Goal: Transaction & Acquisition: Purchase product/service

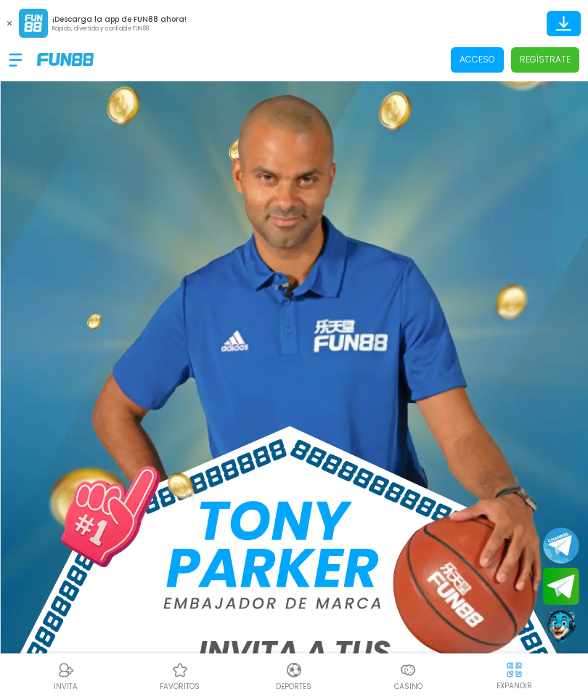
click at [475, 67] on span "Acceso" at bounding box center [477, 59] width 53 height 25
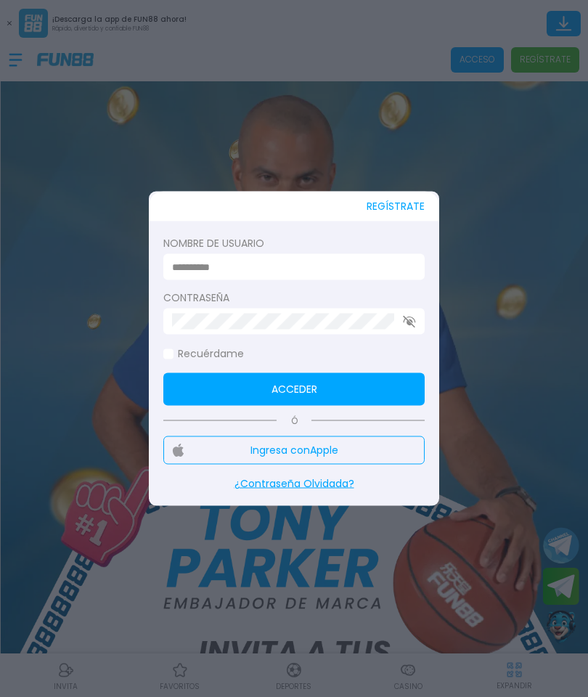
click at [426, 250] on div "REGÍSTRATE Nombre de usuario Contraseña Recuérdame Acceder Ó Ingresa con Apple …" at bounding box center [294, 349] width 290 height 314
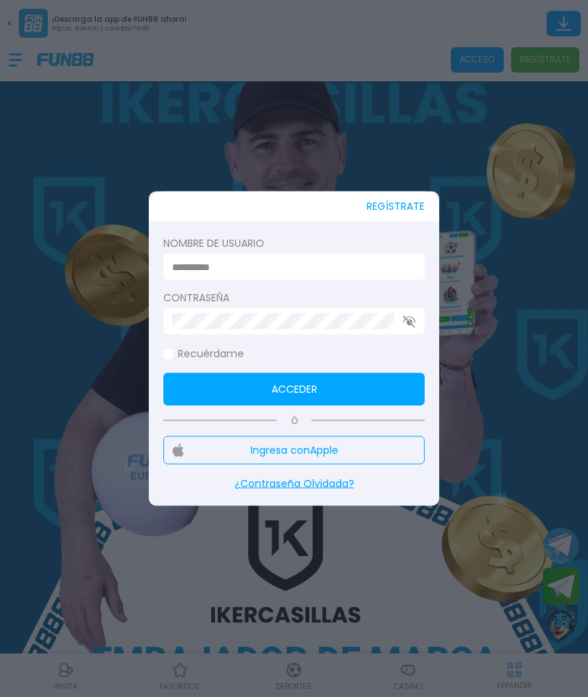
click at [384, 271] on input at bounding box center [289, 266] width 235 height 15
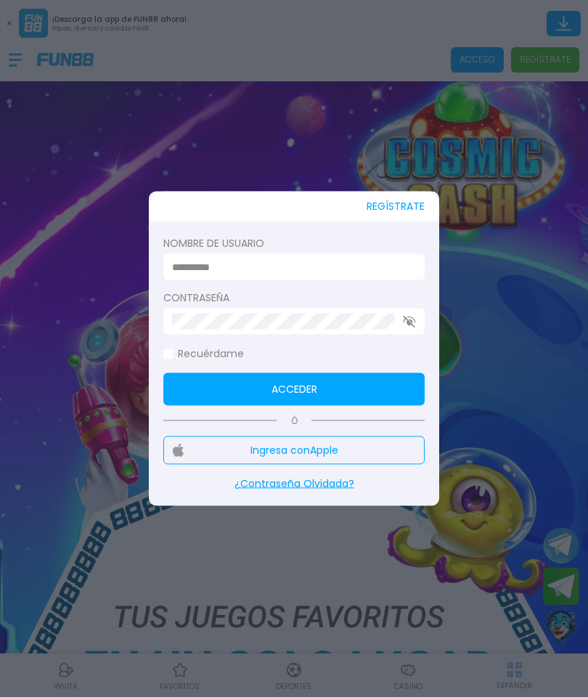
type input "********"
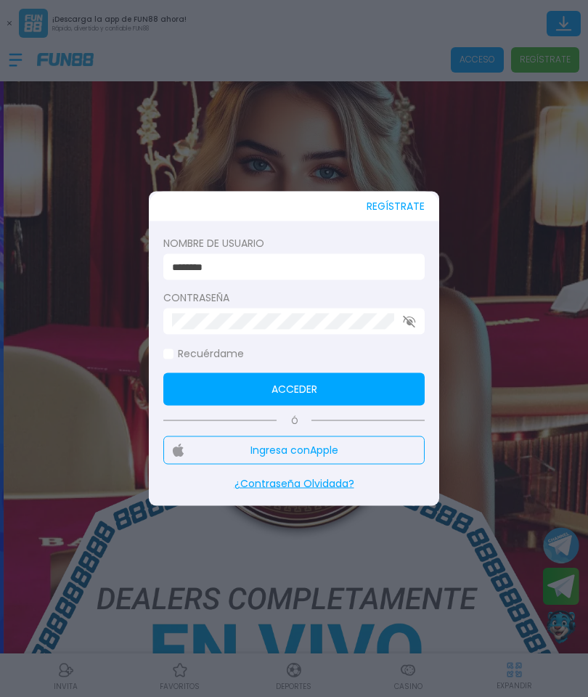
click at [384, 389] on button "Acceder" at bounding box center [293, 389] width 261 height 33
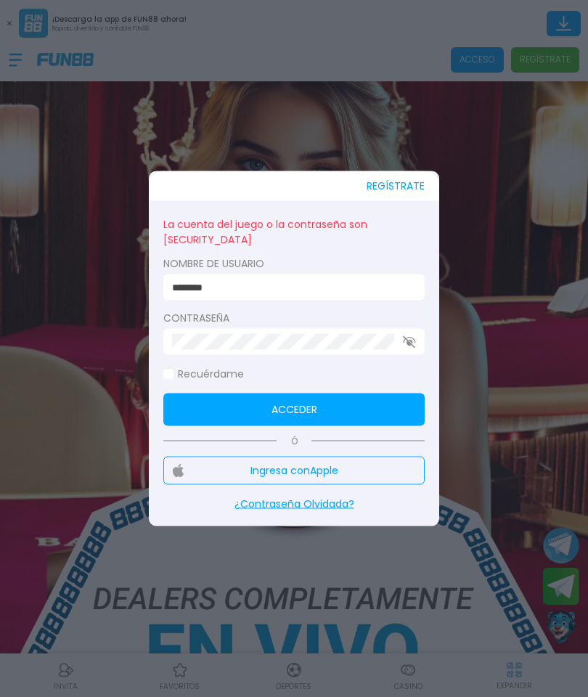
click at [406, 351] on div at bounding box center [293, 342] width 261 height 26
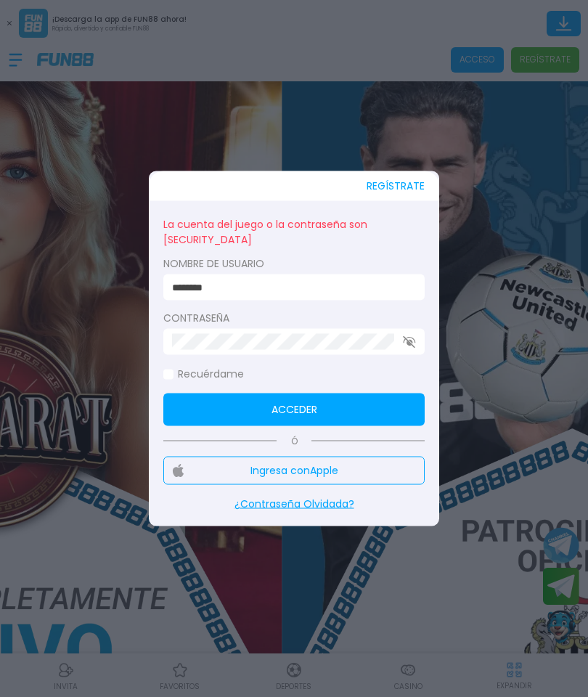
click at [413, 345] on use "button" at bounding box center [409, 341] width 12 height 12
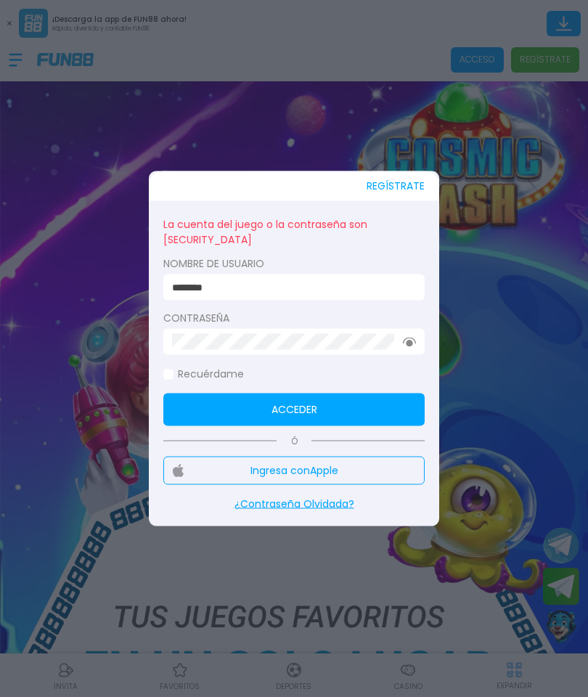
click at [391, 403] on button "Acceder" at bounding box center [293, 409] width 261 height 33
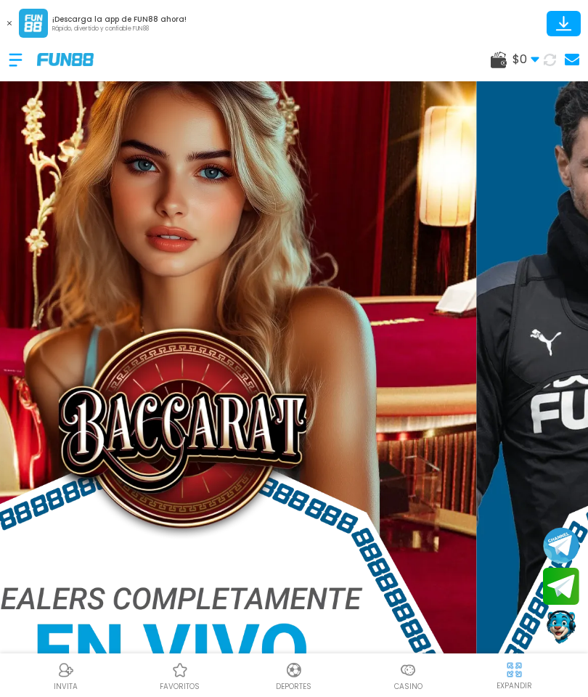
click at [510, 58] on div "$ 0 Dinero Real $ 0 Depósito Retiro" at bounding box center [515, 59] width 49 height 17
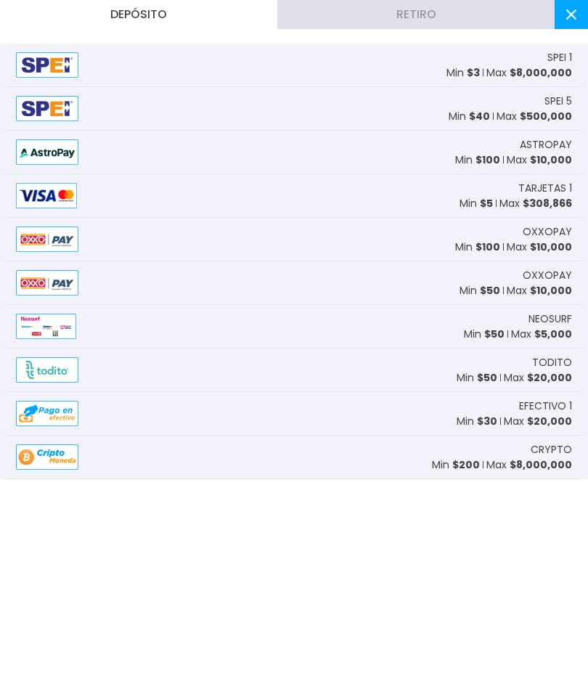
click at [531, 77] on span "$ 8,000,000" at bounding box center [541, 72] width 62 height 15
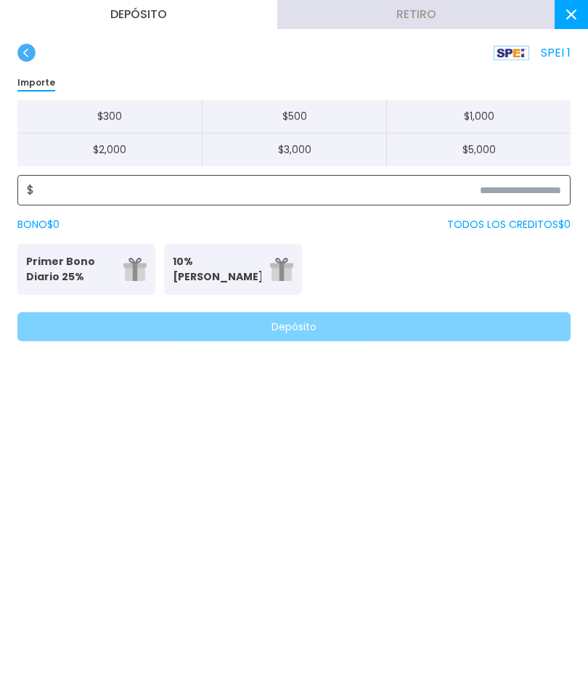
click at [526, 189] on input at bounding box center [297, 189] width 527 height 17
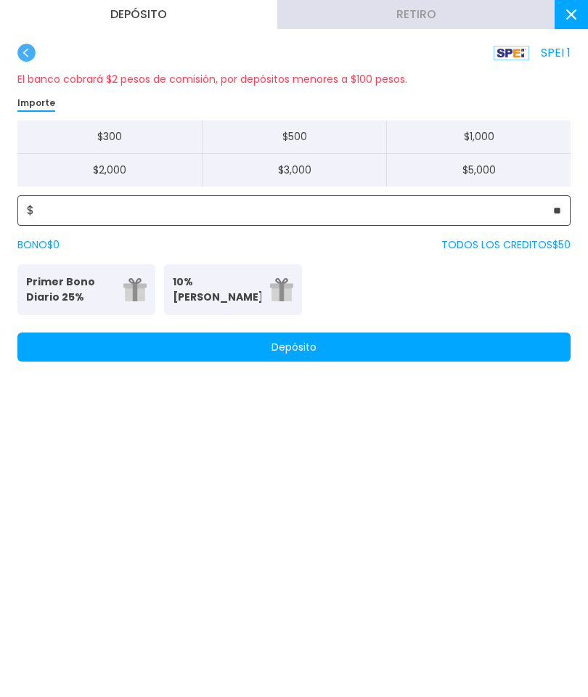
type input "**"
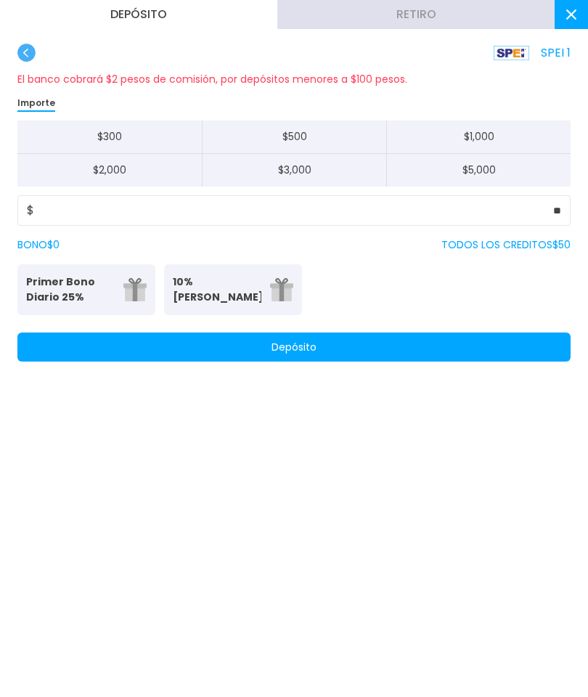
click at [479, 342] on button "Depósito" at bounding box center [293, 346] width 553 height 29
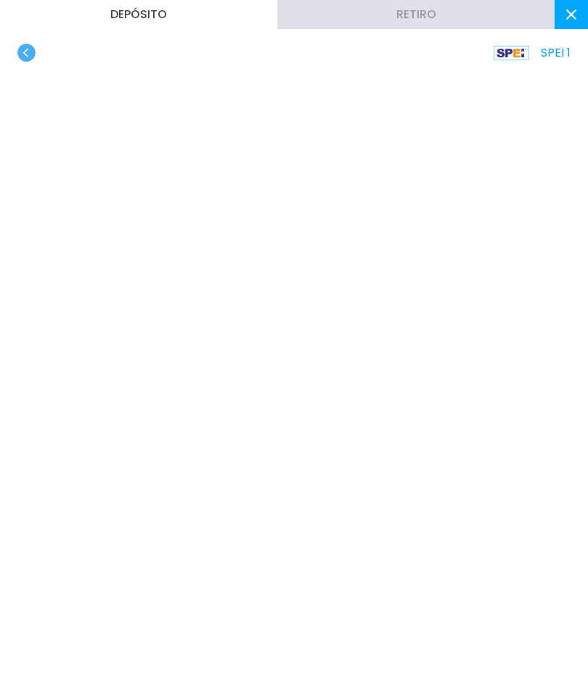
click at [565, 18] on button at bounding box center [571, 14] width 33 height 29
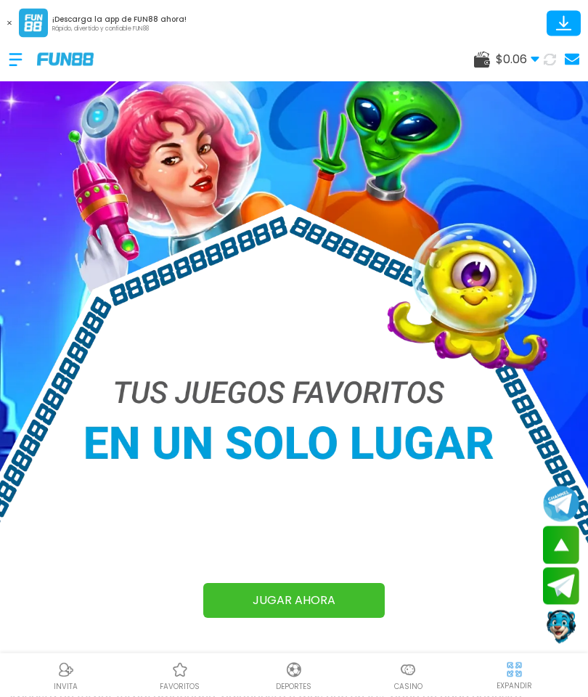
scroll to position [224, 0]
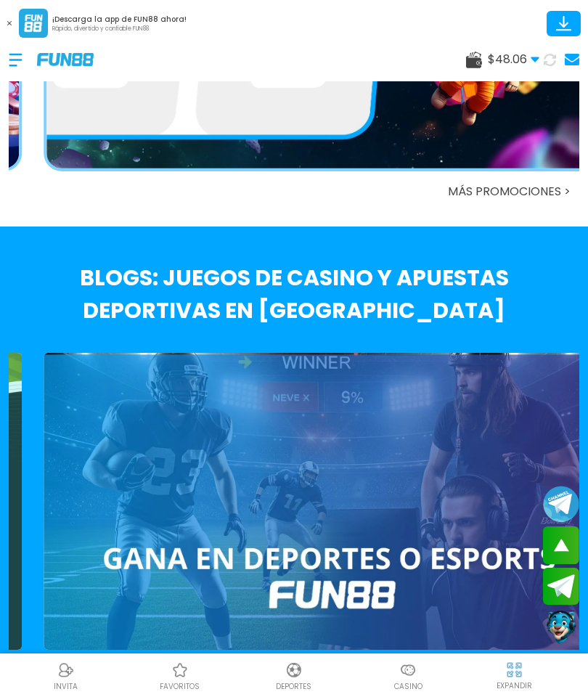
scroll to position [2778, 0]
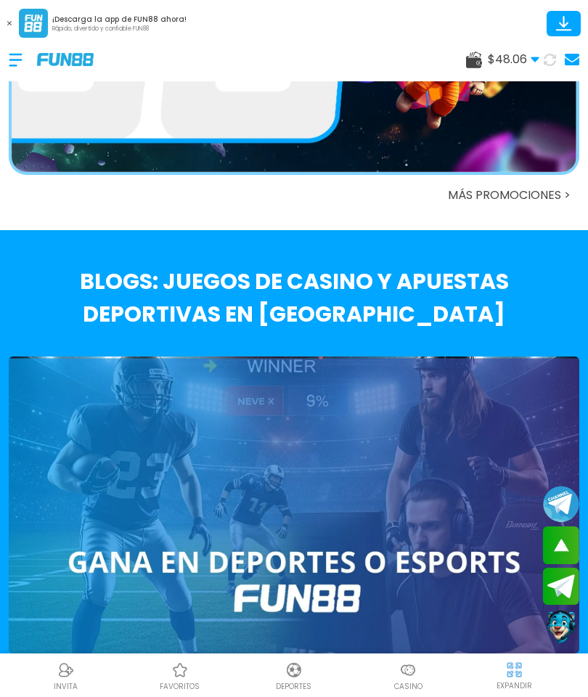
click at [415, 679] on img at bounding box center [407, 669] width 17 height 17
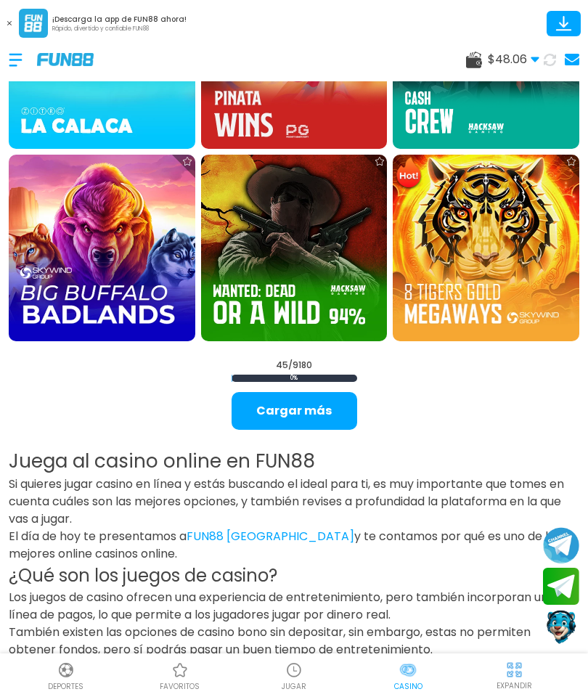
scroll to position [3019, 0]
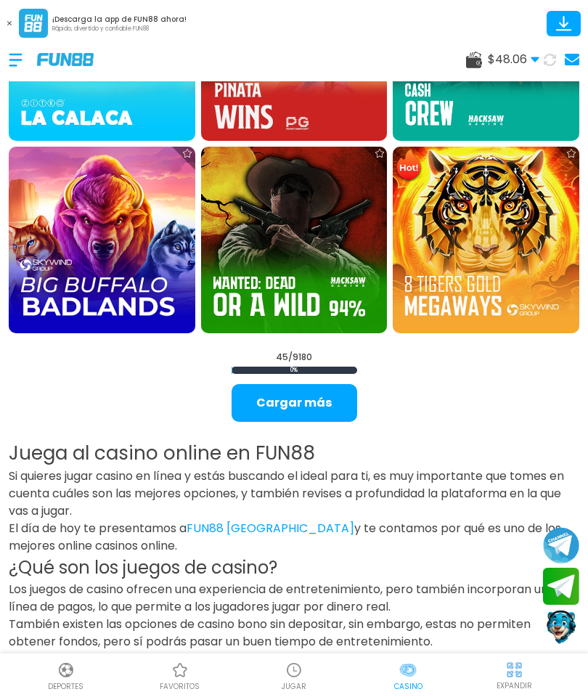
click at [269, 384] on button "Cargar más" at bounding box center [295, 403] width 126 height 38
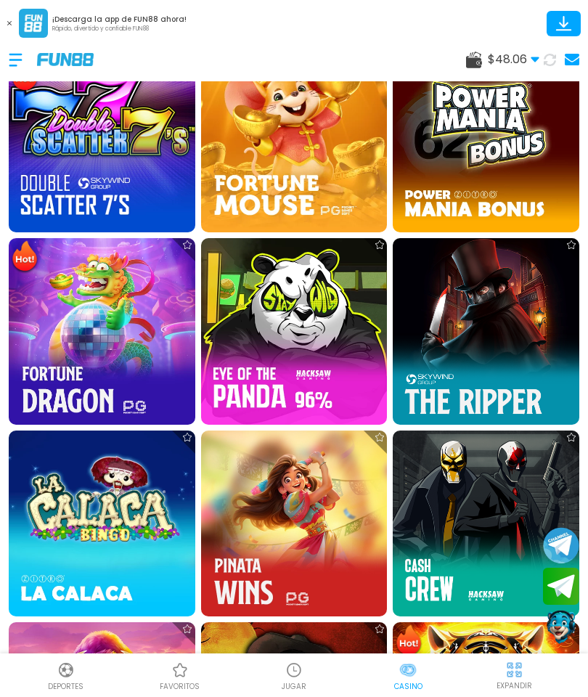
click at [2, 18] on button at bounding box center [9, 23] width 19 height 19
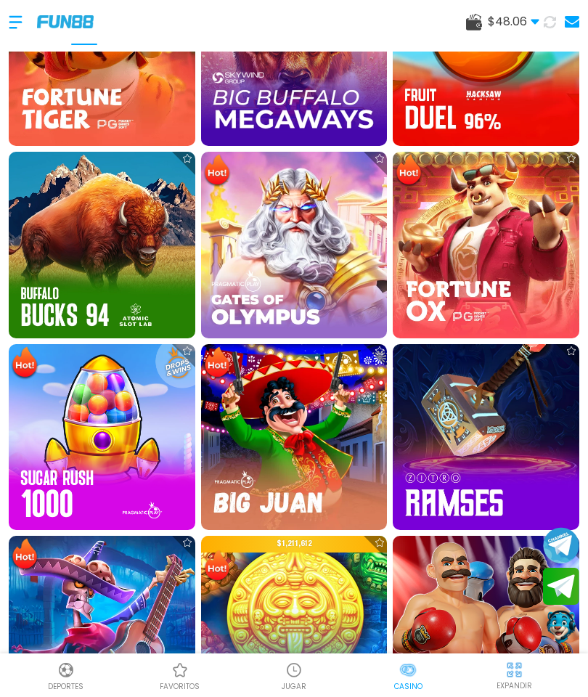
click at [184, 677] on img at bounding box center [179, 669] width 17 height 17
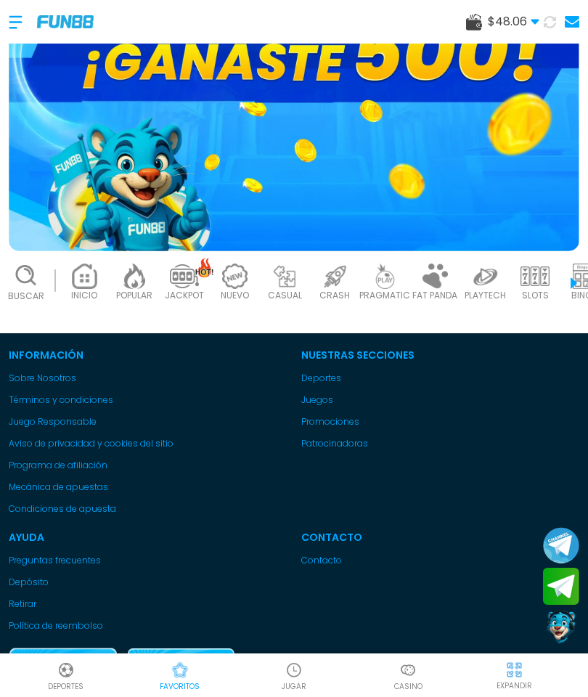
scroll to position [-4, 0]
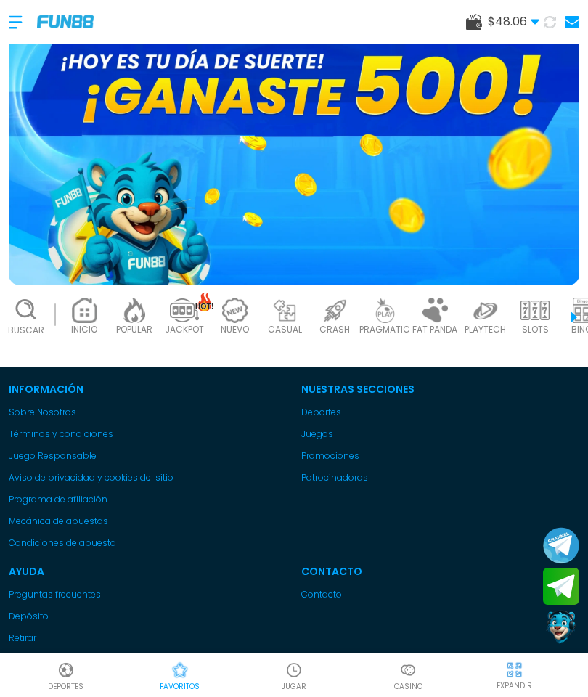
click at [9, 24] on div at bounding box center [23, 22] width 28 height 43
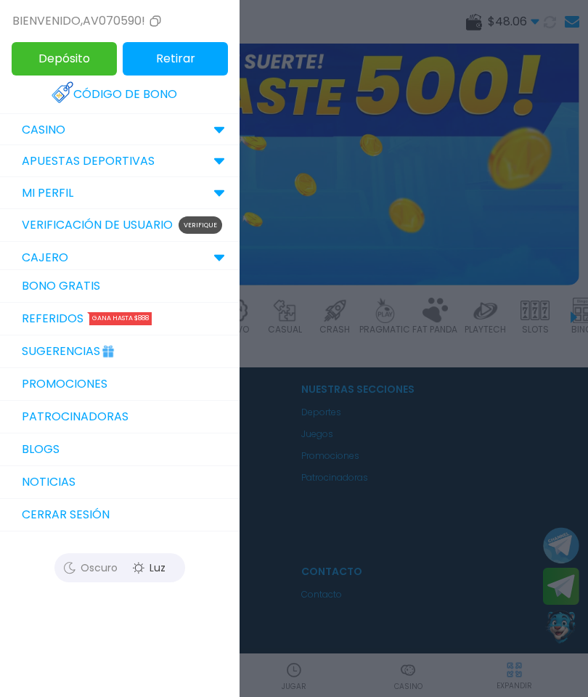
scroll to position [0, 0]
click at [343, 230] on div at bounding box center [294, 348] width 588 height 697
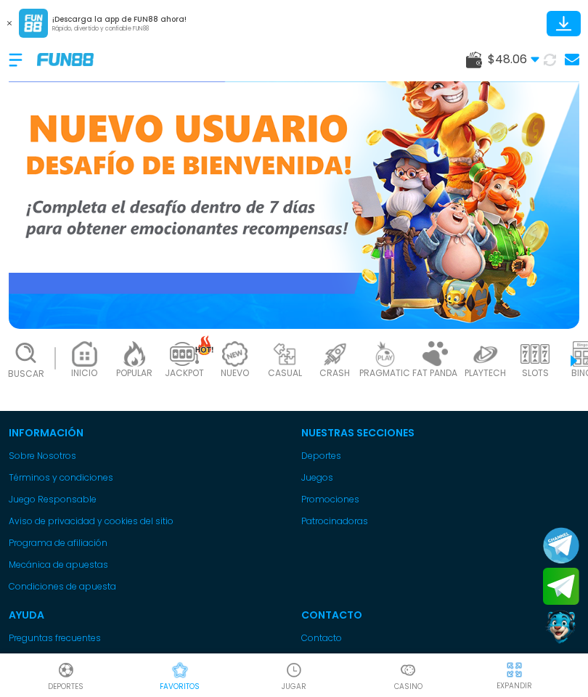
scroll to position [58, 0]
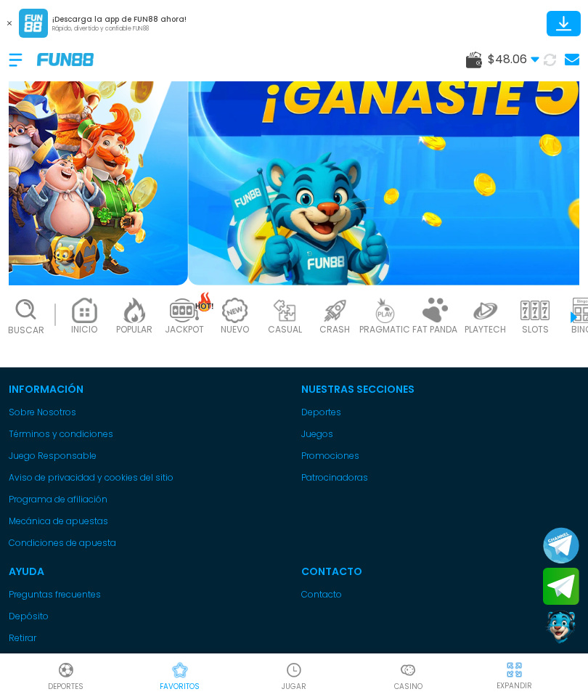
click at [82, 298] on img at bounding box center [84, 310] width 29 height 25
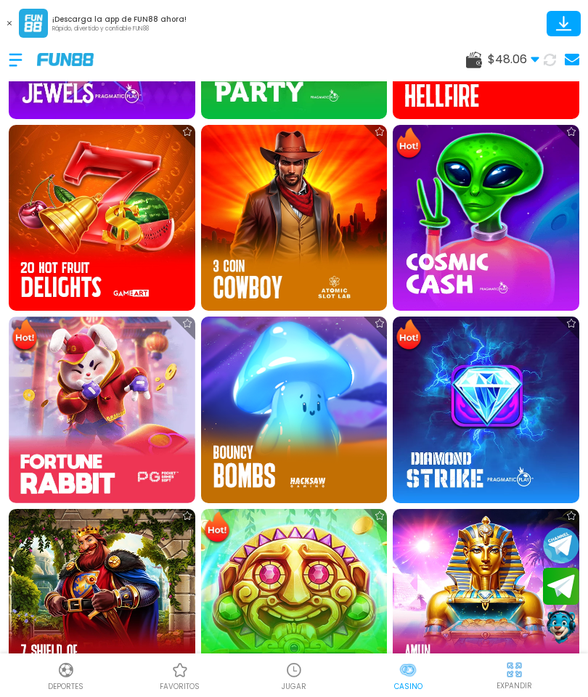
scroll to position [585, 0]
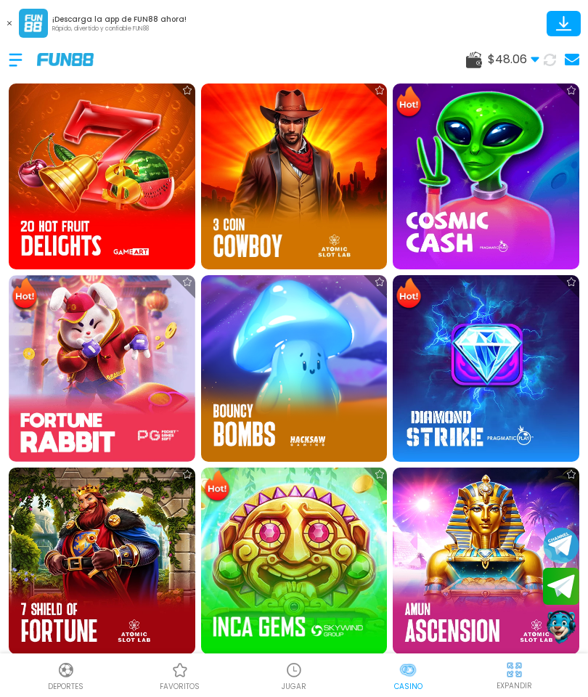
click at [188, 687] on p "favoritos" at bounding box center [180, 686] width 40 height 11
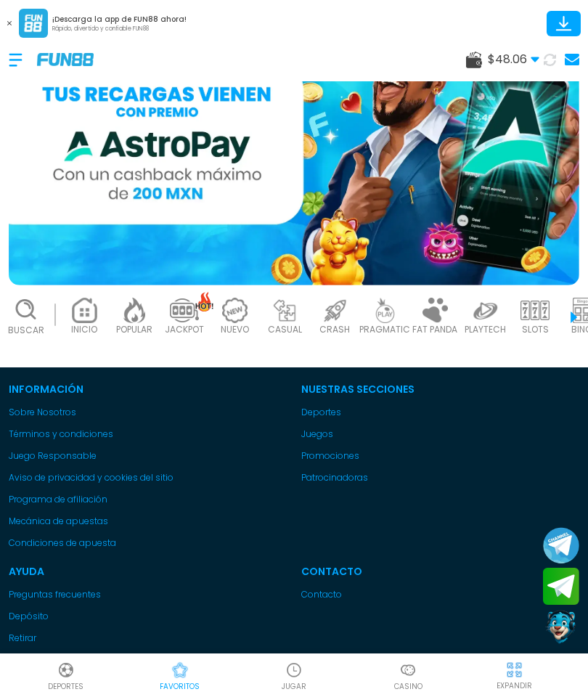
click at [80, 300] on img at bounding box center [84, 310] width 29 height 25
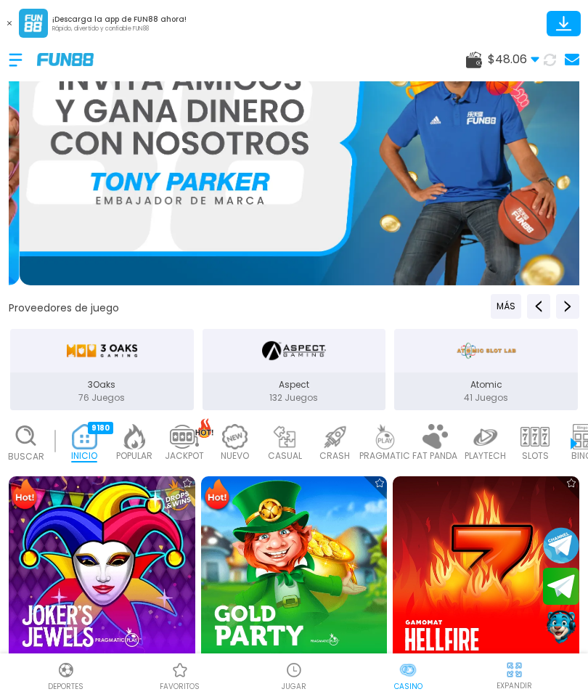
click at [391, 298] on div "Proveedores de juego MÁS" at bounding box center [294, 306] width 576 height 25
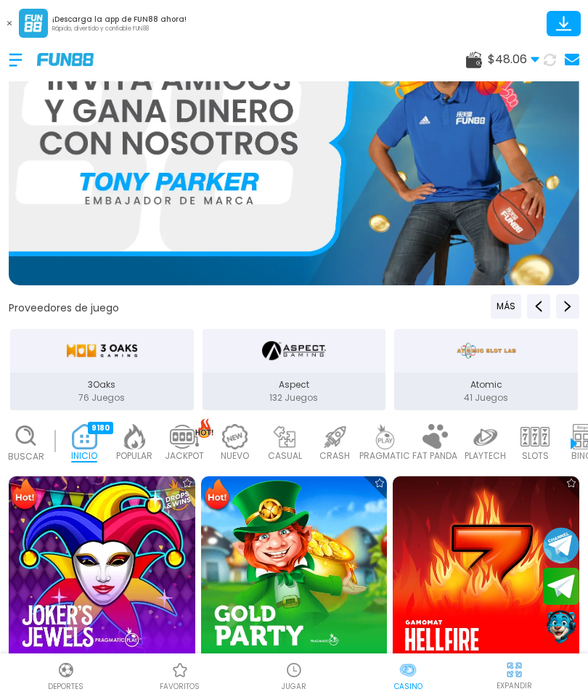
click at [21, 423] on icon at bounding box center [25, 435] width 25 height 25
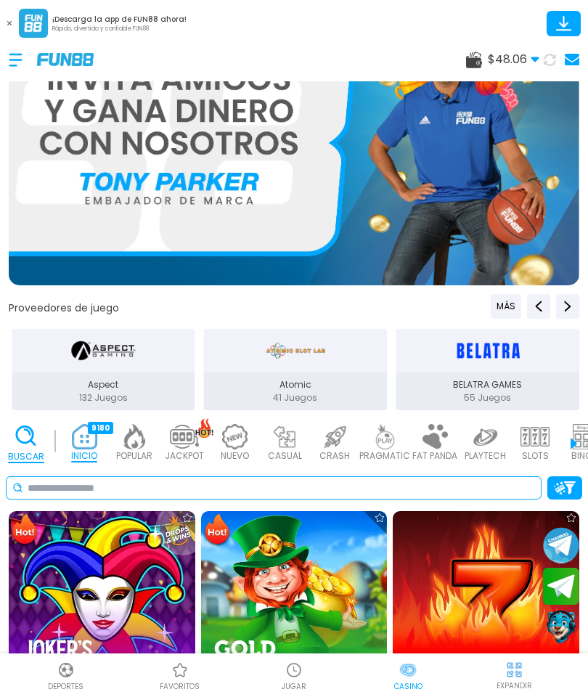
click at [459, 480] on input at bounding box center [281, 487] width 507 height 15
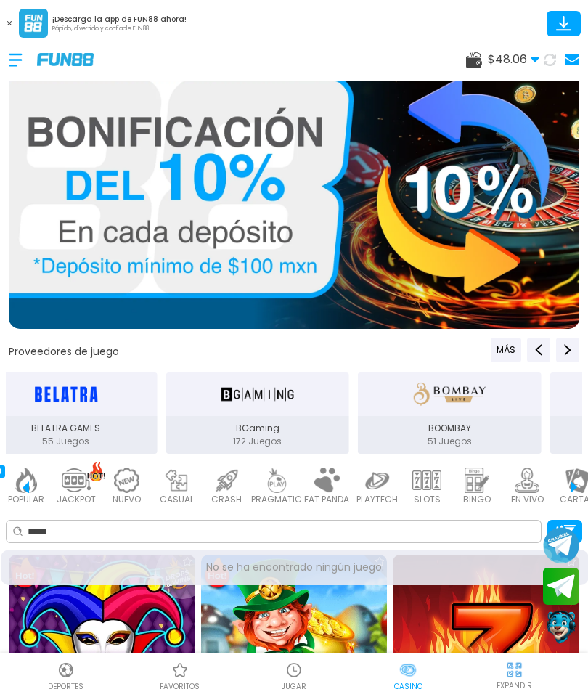
click at [10, 20] on button at bounding box center [9, 23] width 19 height 19
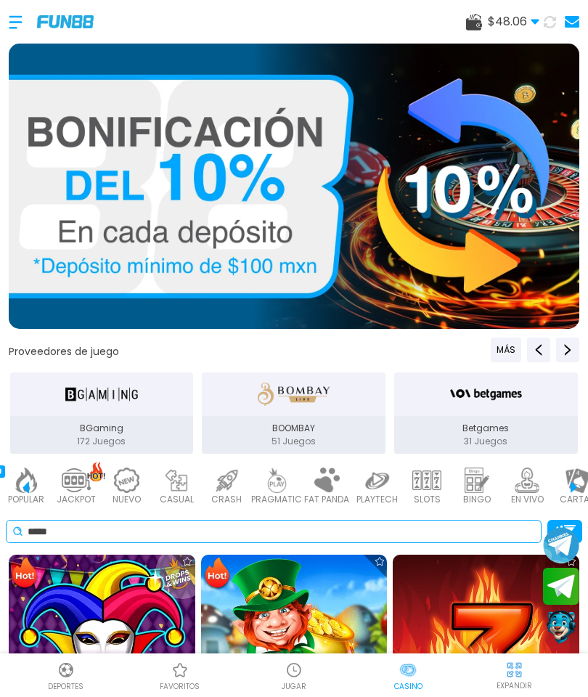
click at [486, 530] on input "*****" at bounding box center [281, 531] width 507 height 15
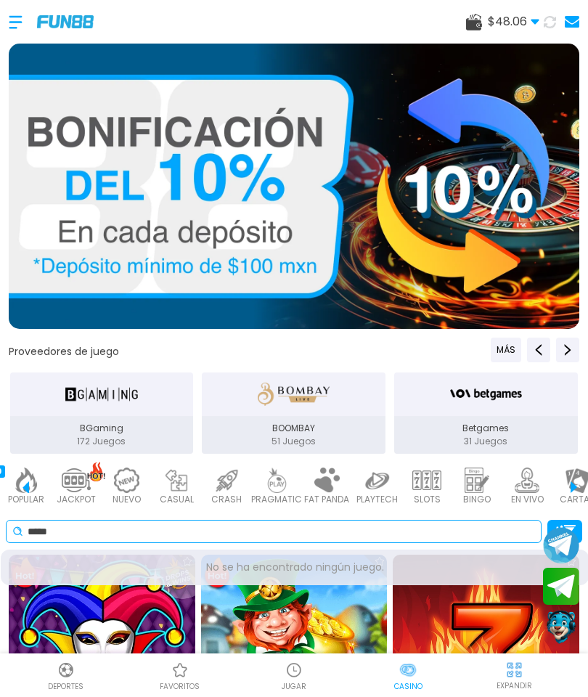
scroll to position [46, 0]
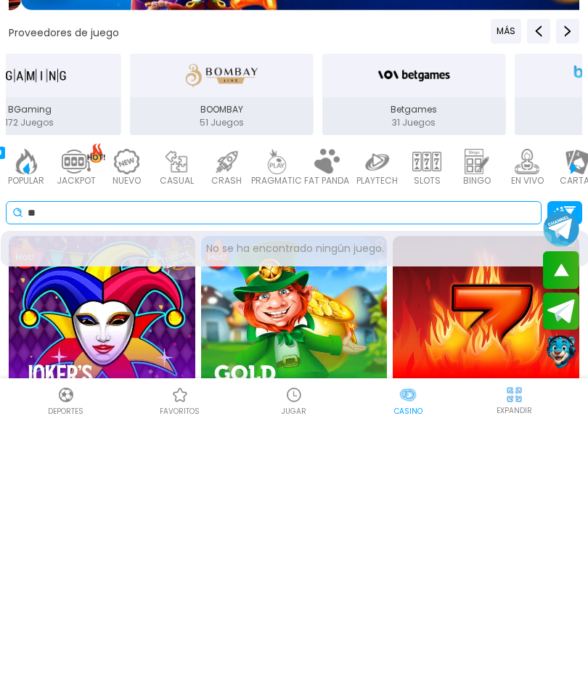
type input "*"
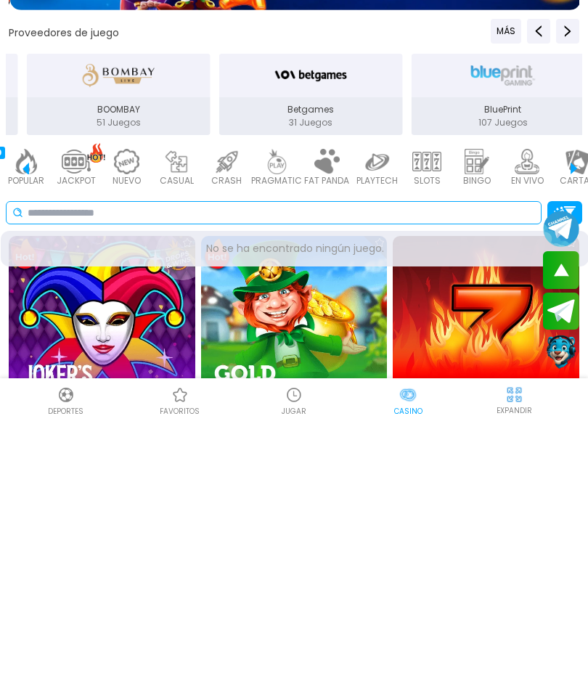
type input "*"
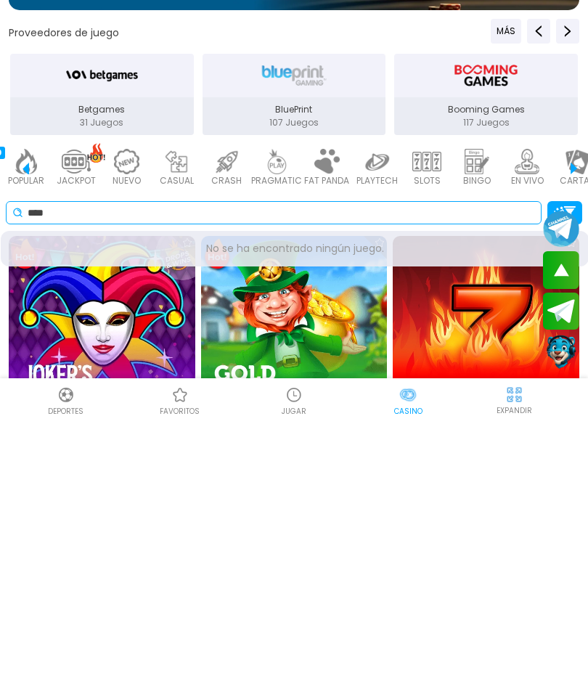
type input "****"
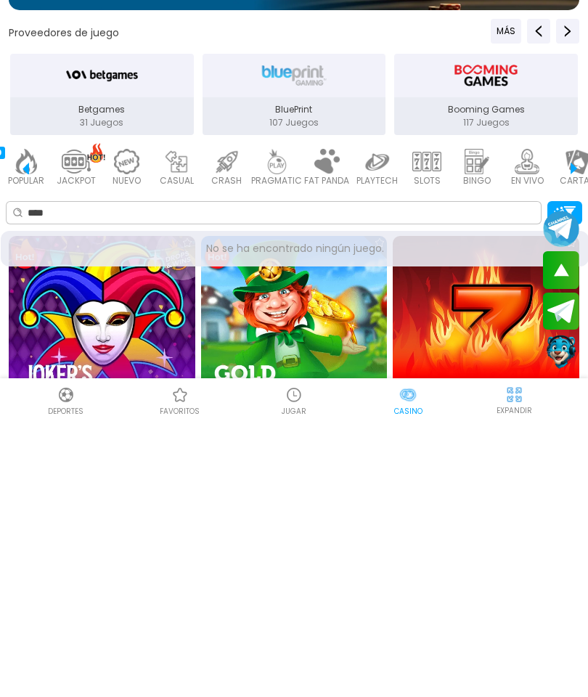
click at [30, 424] on img at bounding box center [26, 436] width 29 height 25
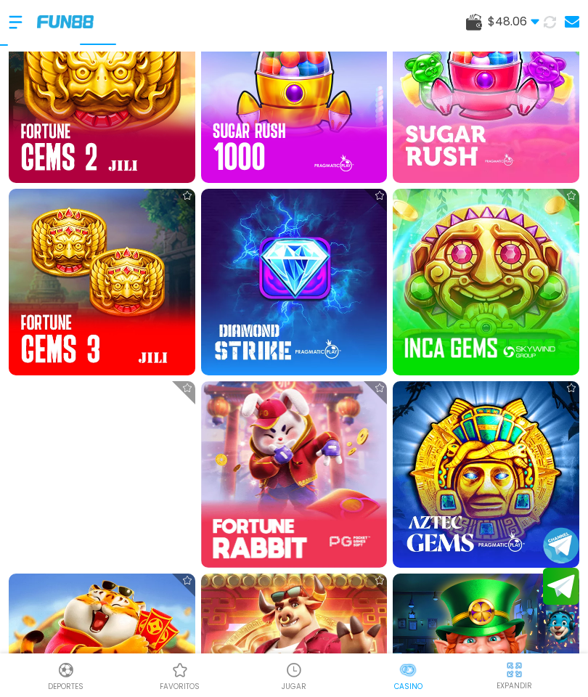
scroll to position [736, 0]
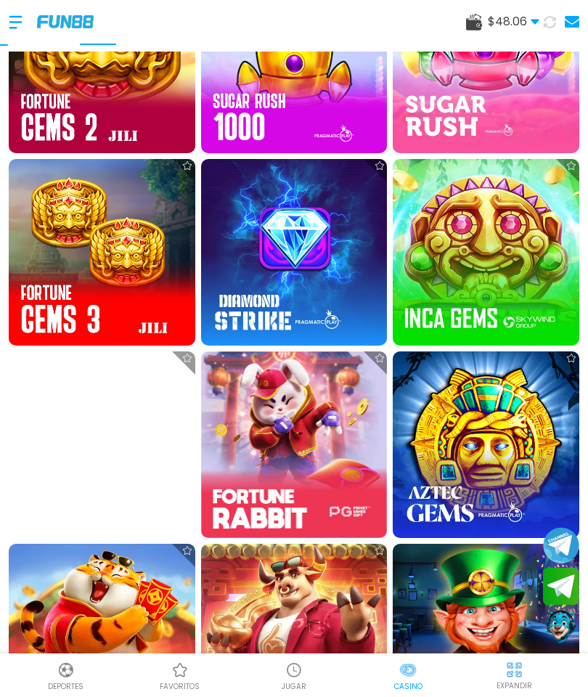
click at [72, 367] on img at bounding box center [102, 444] width 187 height 187
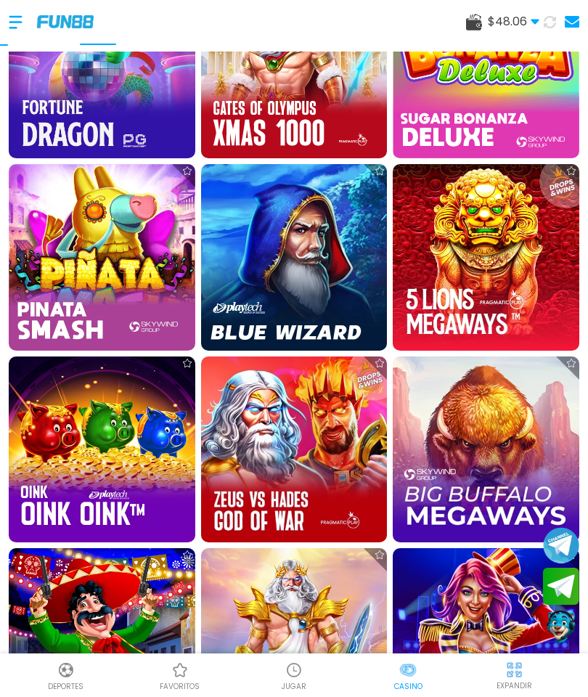
scroll to position [714, 0]
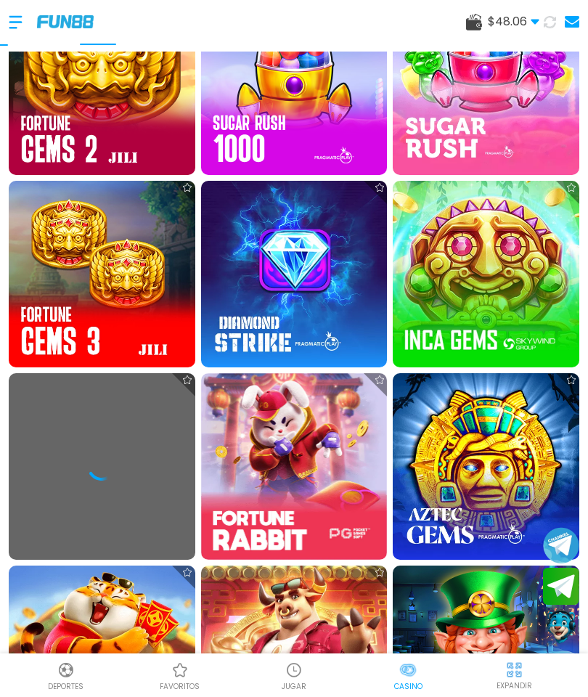
click at [91, 389] on div at bounding box center [102, 466] width 187 height 187
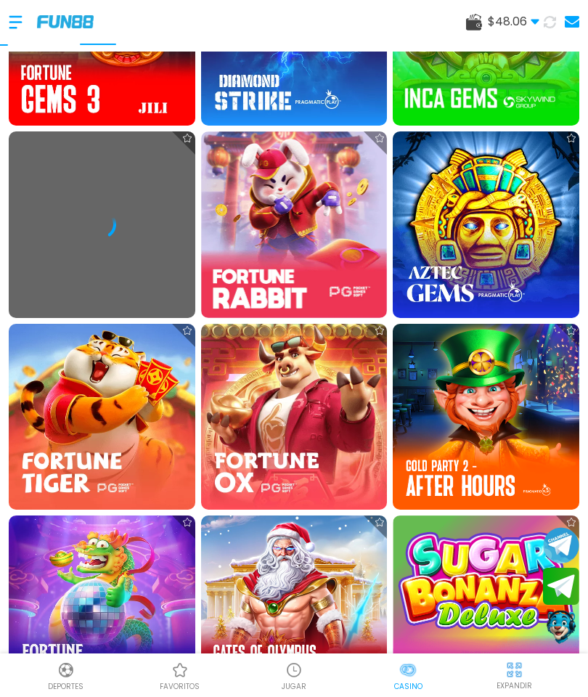
scroll to position [953, 0]
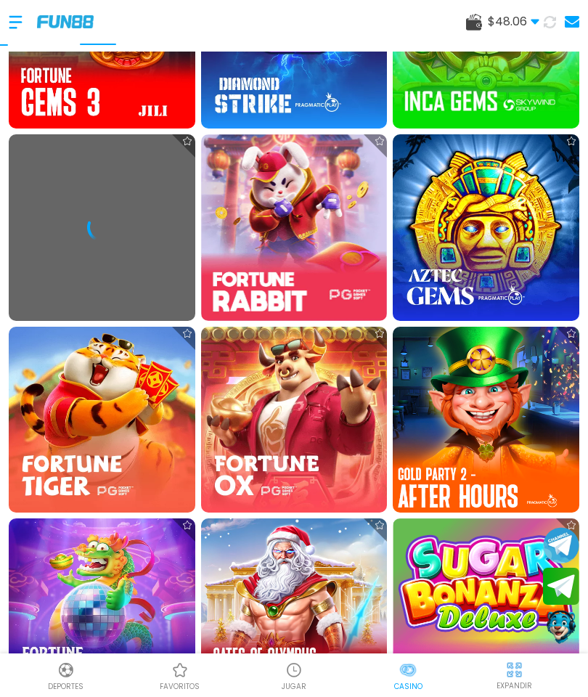
click at [457, 343] on img at bounding box center [485, 419] width 205 height 205
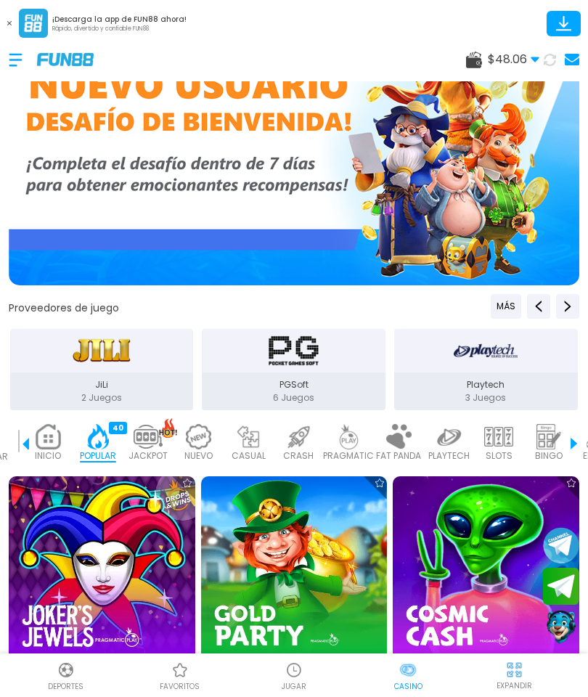
click at [147, 169] on img at bounding box center [294, 142] width 570 height 285
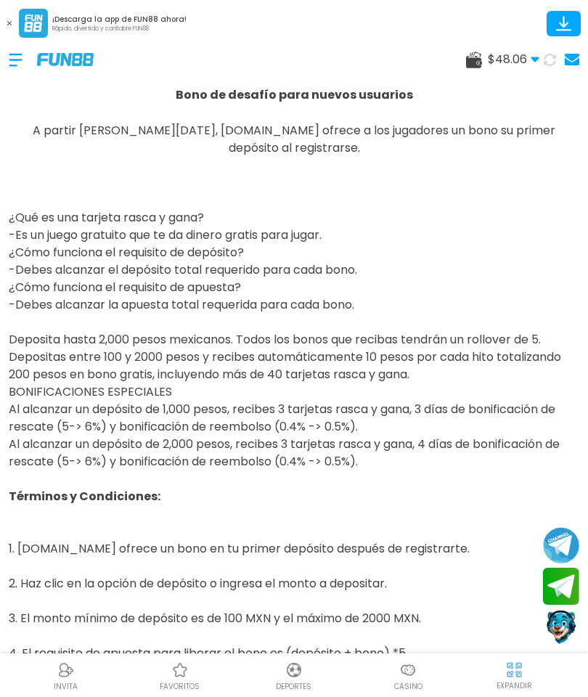
click at [405, 668] on img at bounding box center [407, 669] width 17 height 17
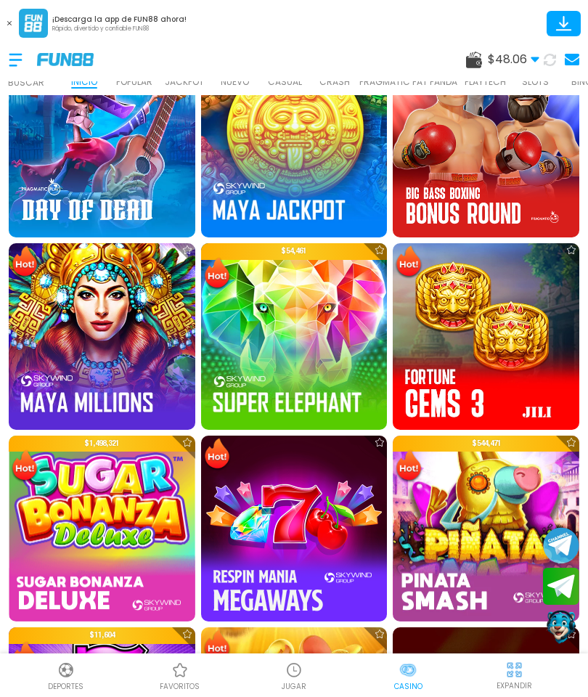
scroll to position [350, 0]
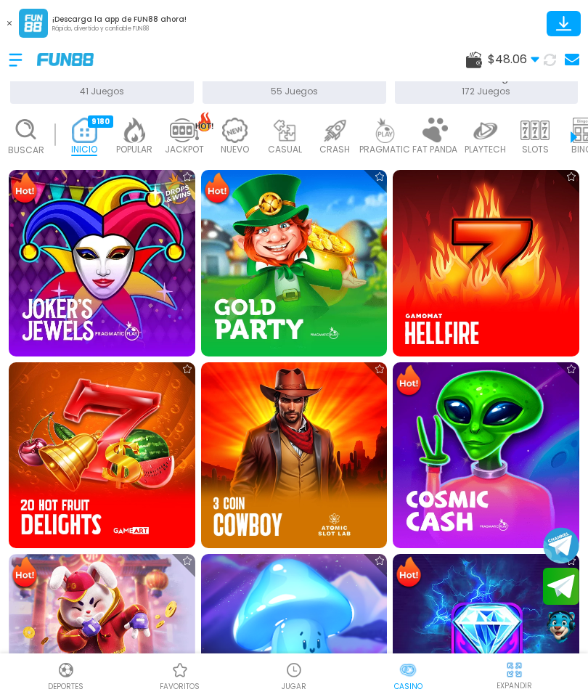
click at [139, 143] on img at bounding box center [134, 130] width 29 height 25
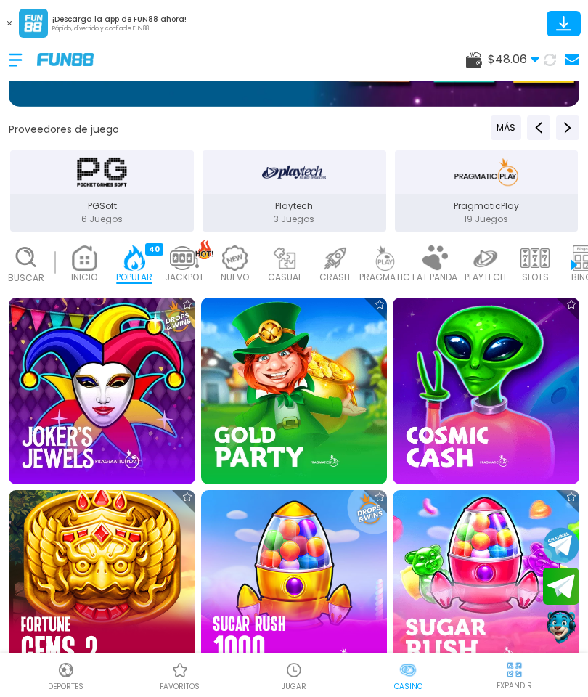
scroll to position [0, 9]
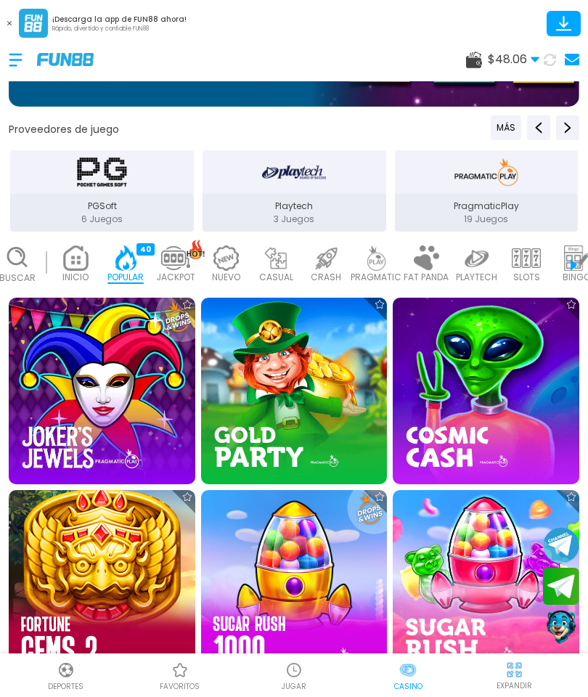
click at [137, 281] on p "POPULAR" at bounding box center [125, 277] width 36 height 13
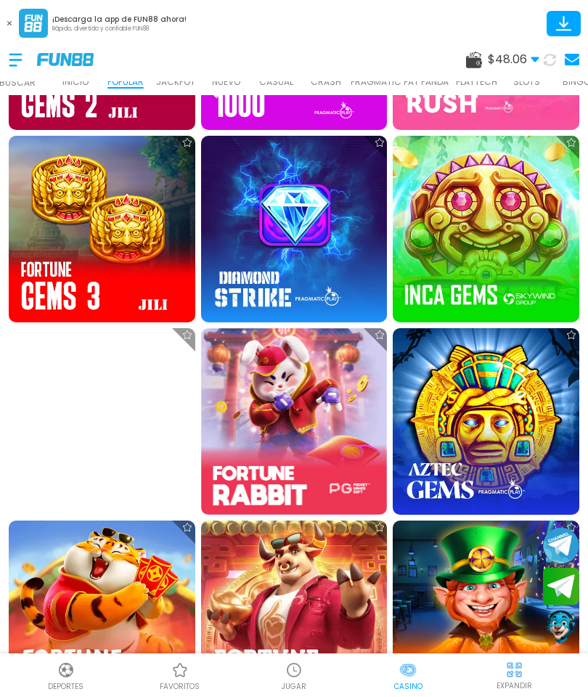
scroll to position [866, 0]
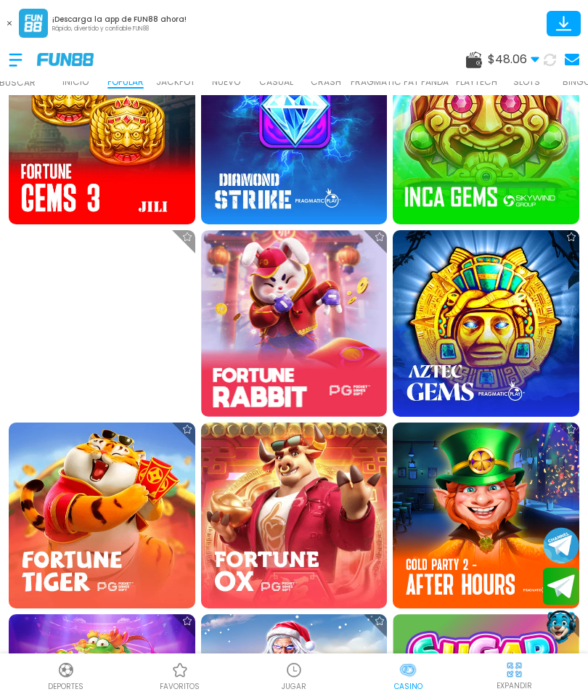
click at [480, 486] on img at bounding box center [486, 515] width 187 height 187
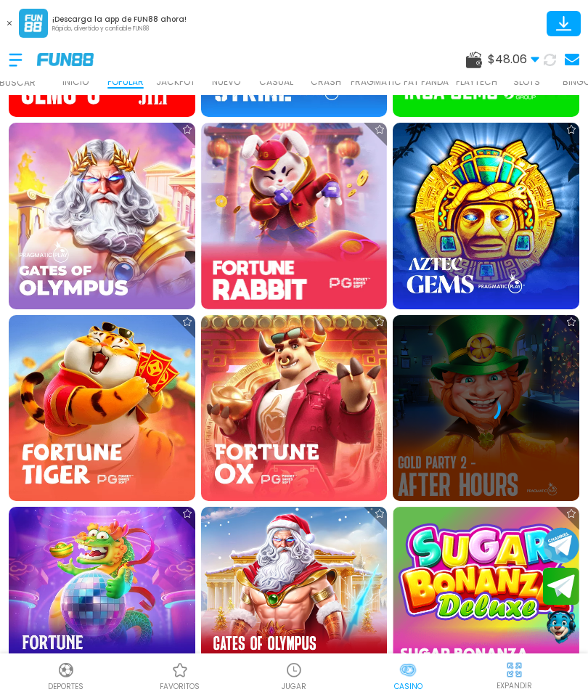
scroll to position [971, 0]
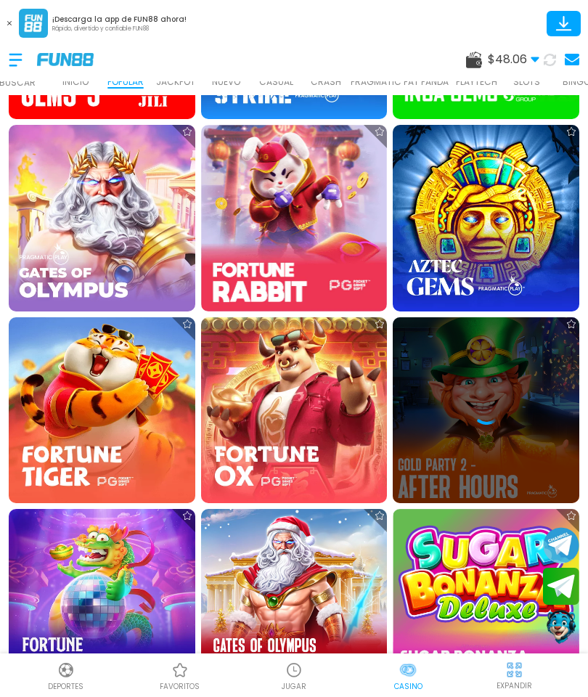
click at [488, 425] on div at bounding box center [486, 410] width 187 height 187
